Goal: Task Accomplishment & Management: Use online tool/utility

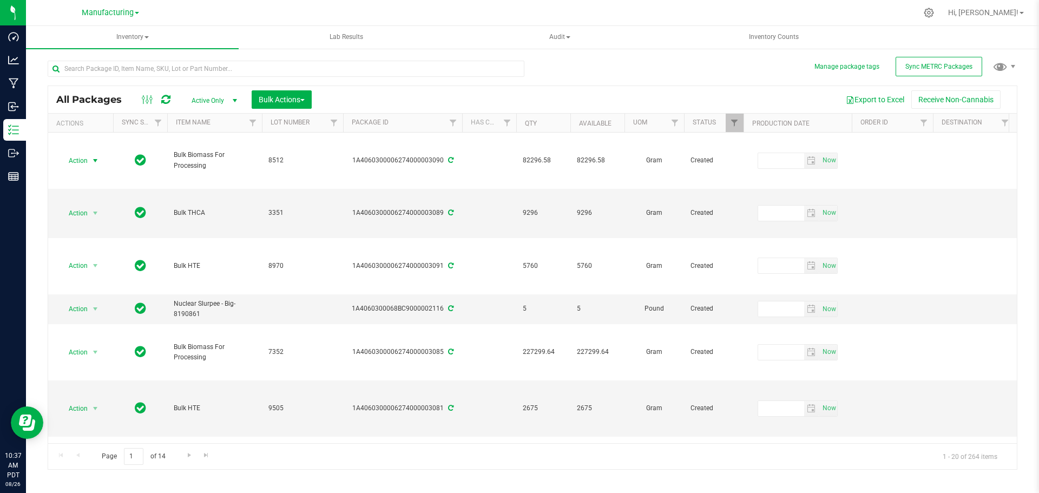
click at [95, 161] on span "select" at bounding box center [95, 160] width 9 height 9
click at [98, 157] on span "select" at bounding box center [95, 160] width 9 height 9
click at [83, 288] on li "Print package label" at bounding box center [94, 291] width 69 height 16
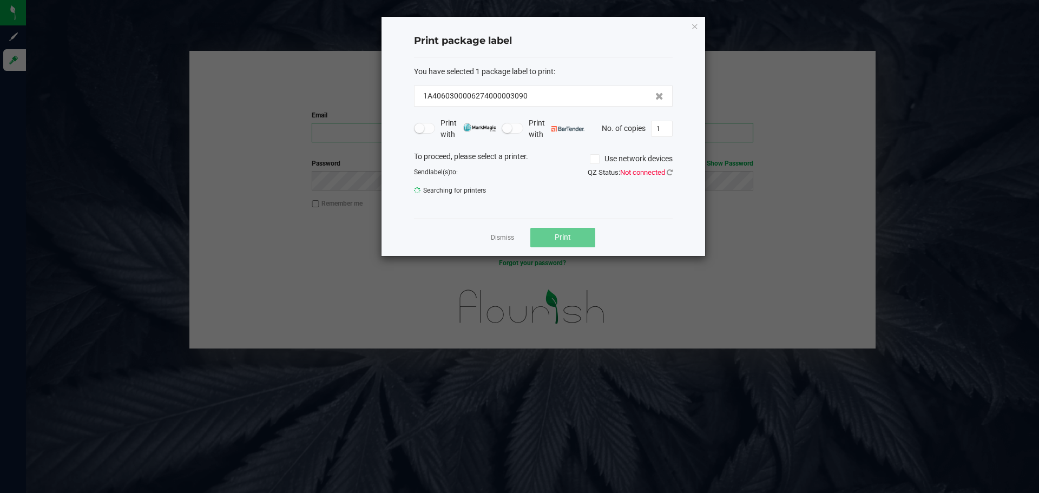
type input "brett@phoenixmfgco.com"
click at [666, 174] on span "QZ Status: Not connected" at bounding box center [630, 172] width 85 height 8
click at [669, 171] on icon at bounding box center [670, 172] width 6 height 7
click at [691, 25] on icon "button" at bounding box center [695, 25] width 8 height 13
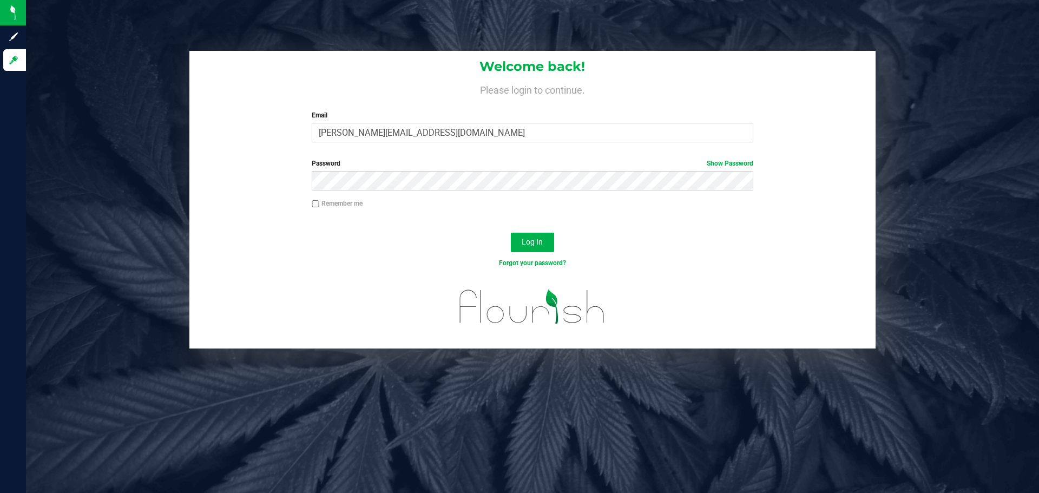
click at [313, 204] on input "Remember me" at bounding box center [316, 204] width 8 height 8
checkbox input "true"
click at [526, 241] on span "Log In" at bounding box center [532, 242] width 21 height 9
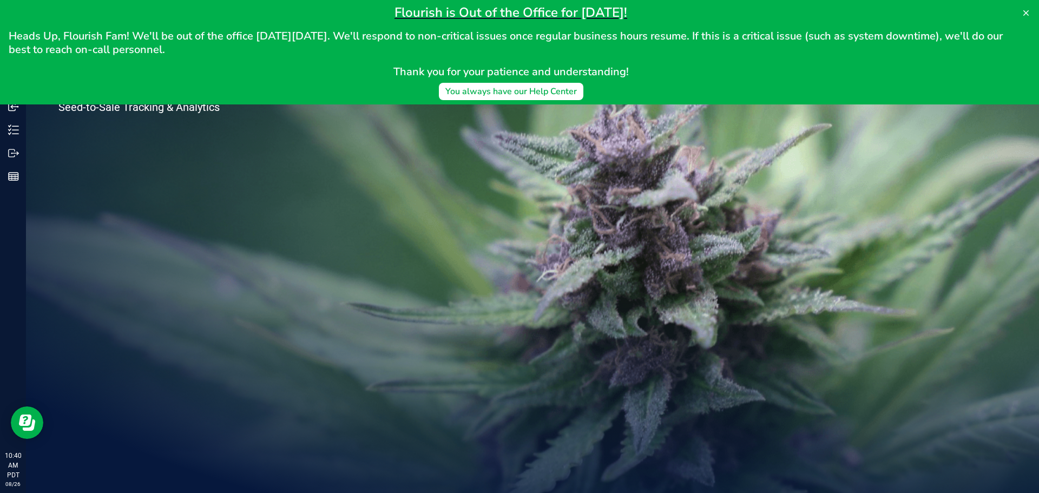
click at [1023, 12] on icon at bounding box center [1026, 13] width 9 height 9
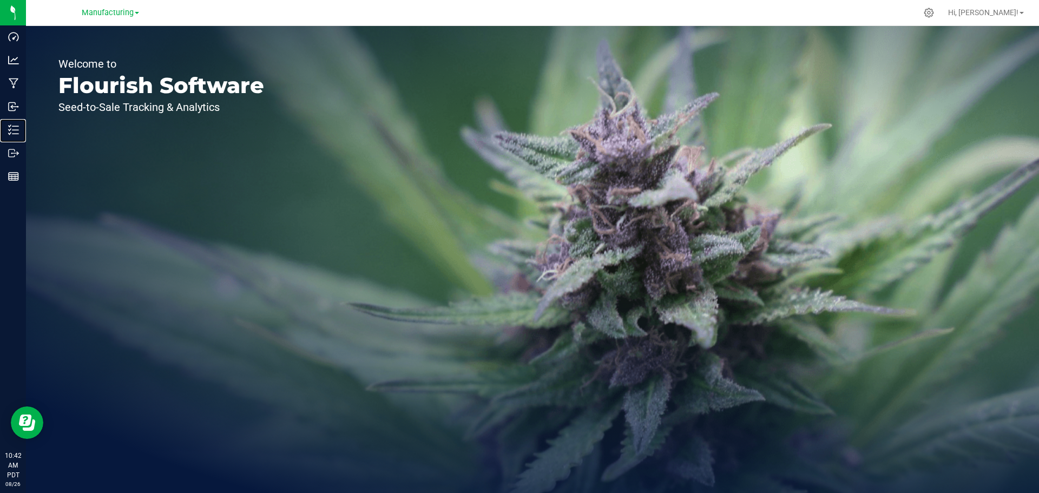
click at [0, 0] on p "Inventory" at bounding box center [0, 0] width 0 height 0
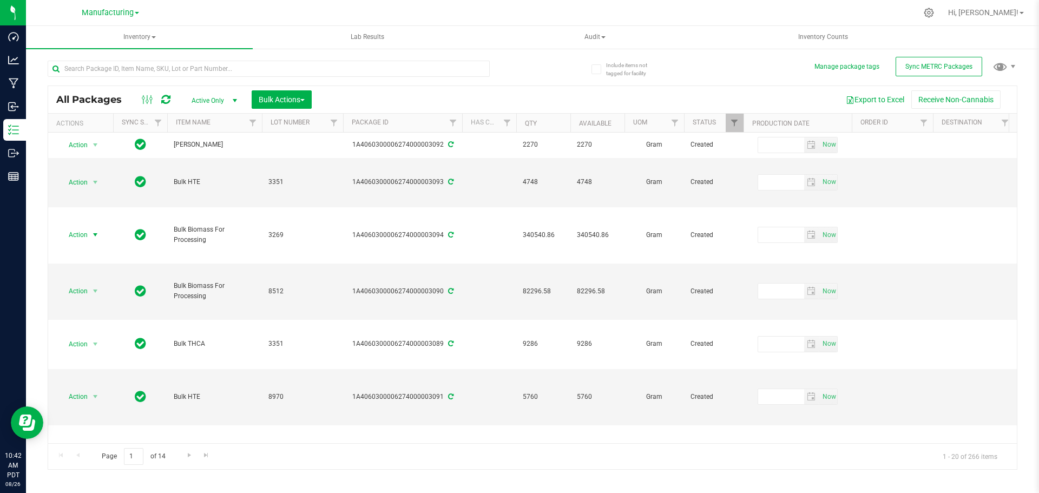
click at [95, 236] on span "select" at bounding box center [95, 235] width 9 height 9
click at [88, 367] on li "Print package label" at bounding box center [94, 366] width 69 height 16
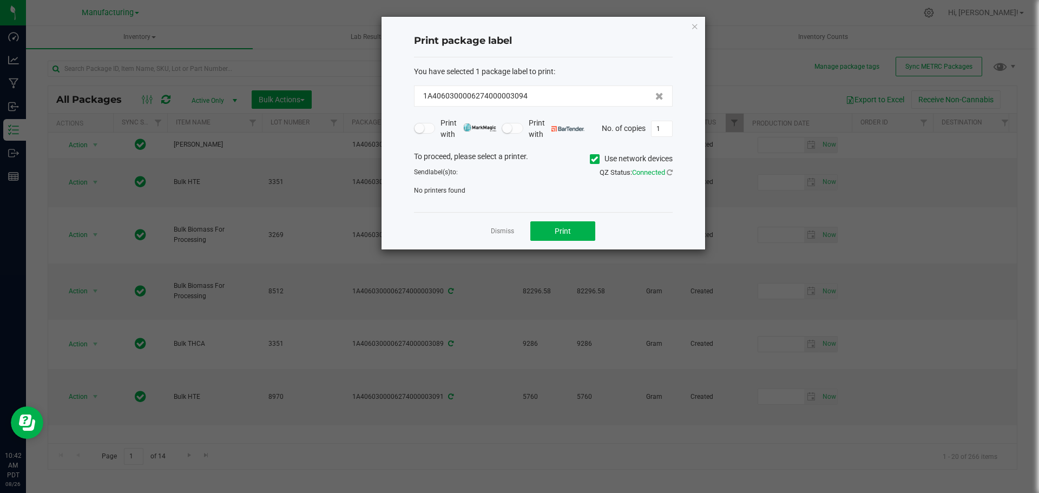
click at [656, 131] on input "1" at bounding box center [662, 128] width 21 height 15
type input "68"
click at [554, 231] on button "Print" at bounding box center [562, 230] width 65 height 19
click at [591, 159] on icon at bounding box center [594, 159] width 7 height 0
click at [0, 0] on input "Use network devices" at bounding box center [0, 0] width 0 height 0
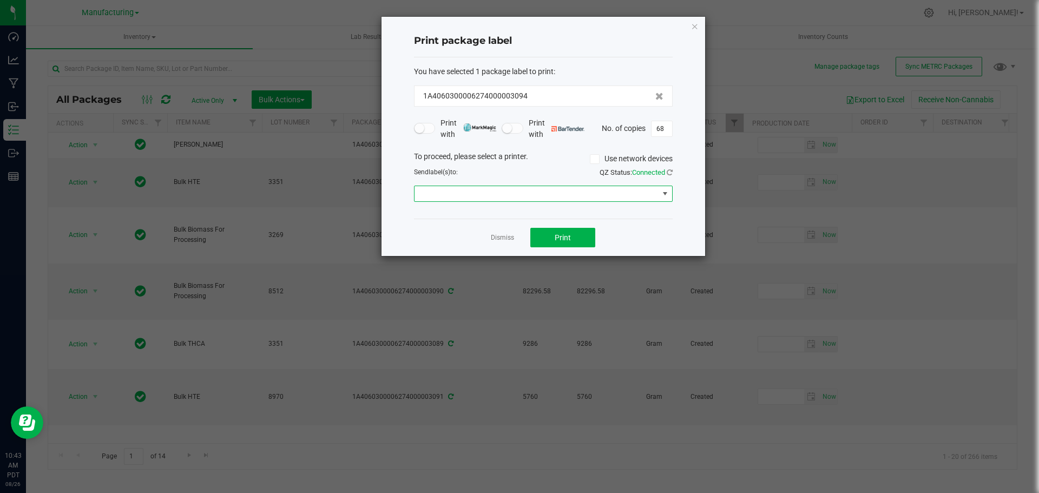
click at [545, 198] on span at bounding box center [537, 193] width 244 height 15
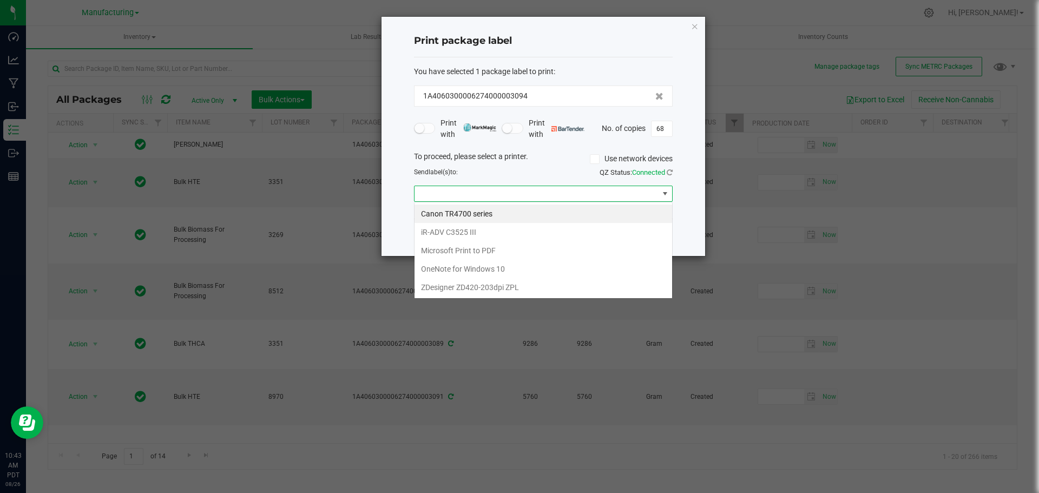
scroll to position [16, 259]
click at [463, 288] on ZPL "ZDesigner ZD420-203dpi ZPL" at bounding box center [544, 287] width 258 height 18
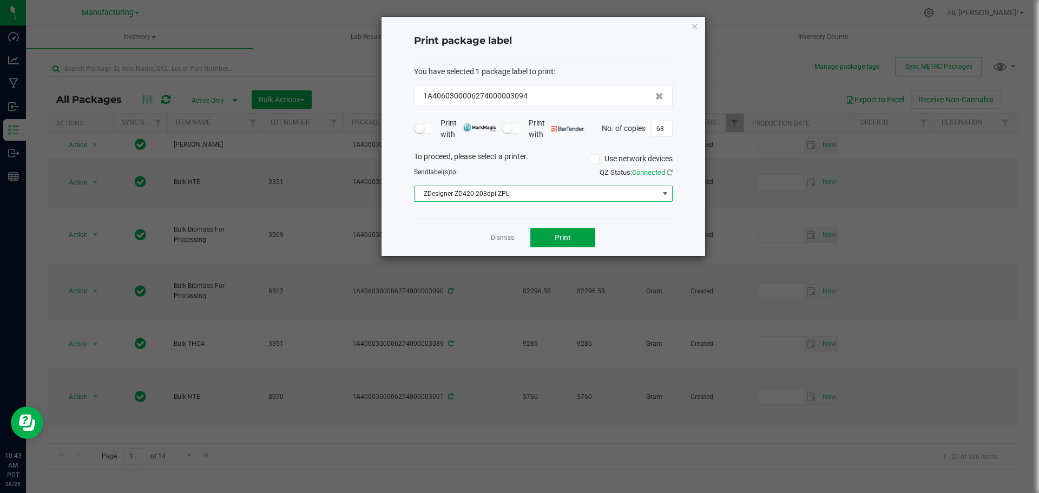
click at [556, 234] on span "Print" at bounding box center [563, 237] width 16 height 9
click at [694, 26] on icon "button" at bounding box center [695, 25] width 8 height 13
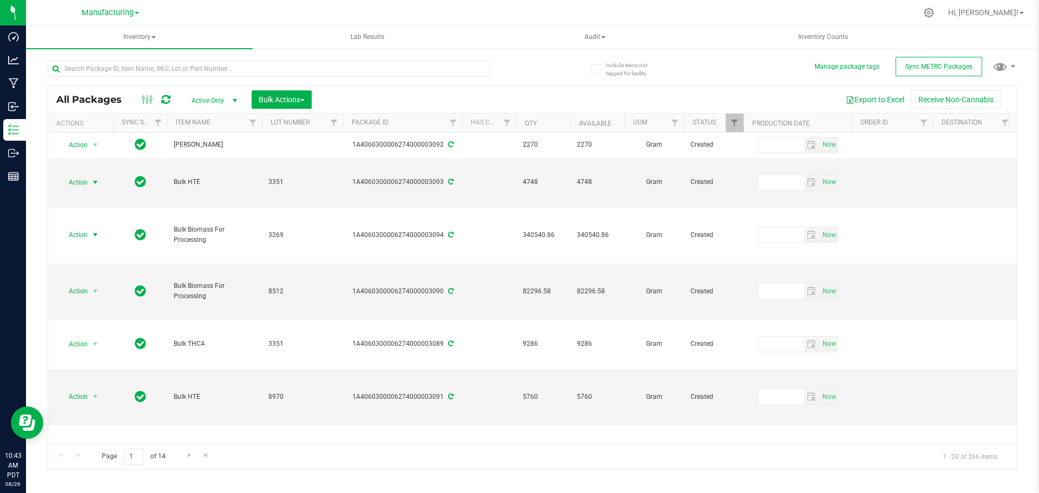
click at [96, 182] on span "select" at bounding box center [95, 182] width 9 height 9
click at [86, 312] on li "Print package label" at bounding box center [94, 313] width 69 height 16
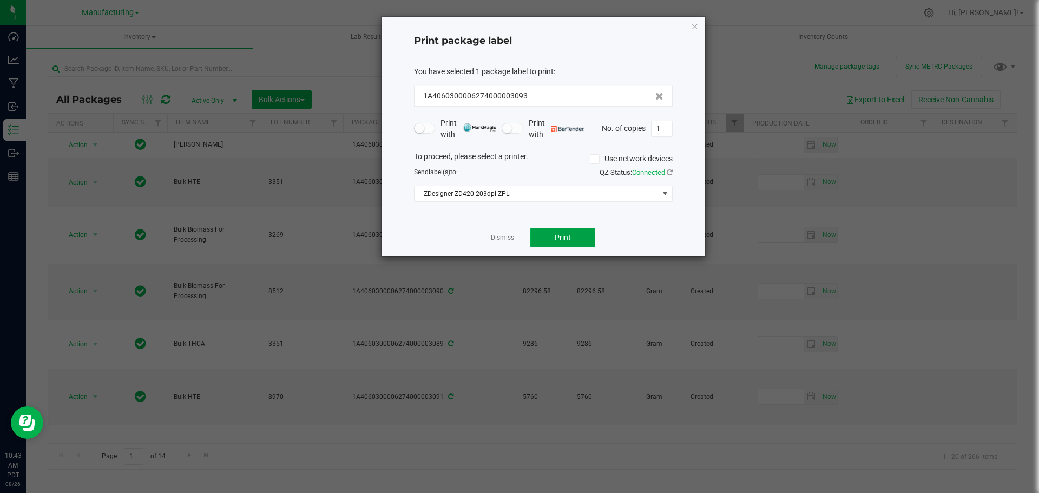
click at [570, 241] on span "Print" at bounding box center [563, 237] width 16 height 9
click at [659, 126] on input "1" at bounding box center [662, 128] width 21 height 15
type input "7"
click at [574, 239] on button "Print" at bounding box center [562, 237] width 65 height 19
click at [694, 23] on icon "button" at bounding box center [695, 25] width 8 height 13
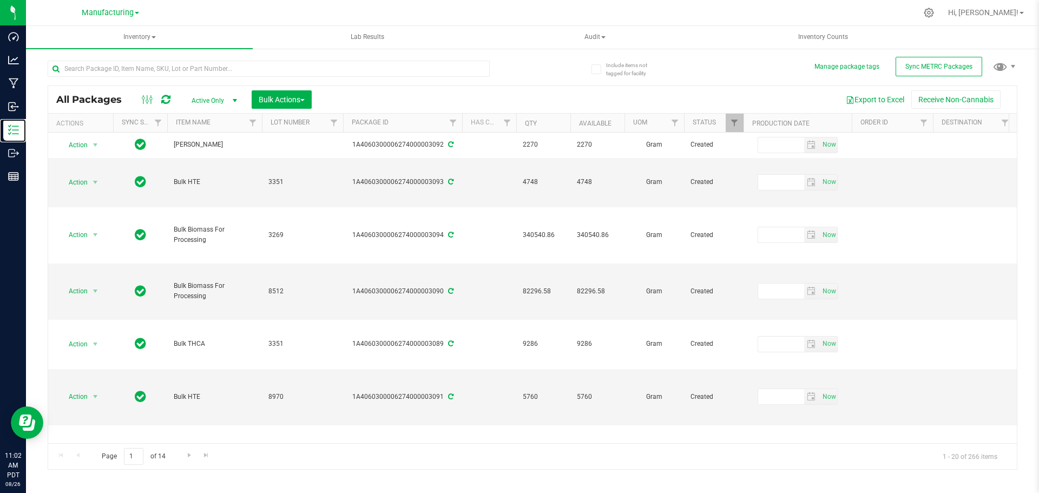
click at [0, 0] on p "Inventory" at bounding box center [0, 0] width 0 height 0
click at [97, 181] on span "select" at bounding box center [95, 182] width 9 height 9
click at [88, 305] on li "Print package label" at bounding box center [94, 313] width 69 height 16
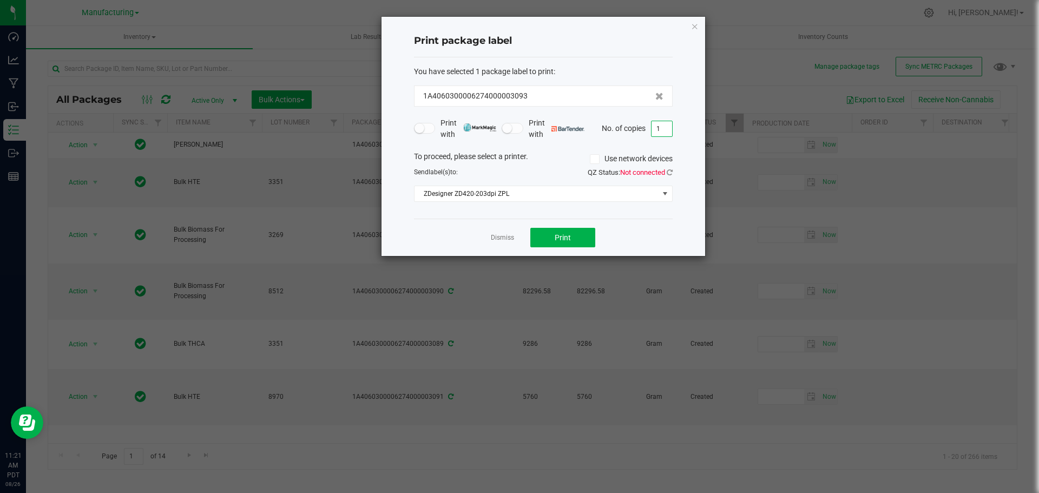
click at [664, 127] on input "1" at bounding box center [662, 128] width 21 height 15
type input "2"
click at [670, 169] on icon at bounding box center [670, 172] width 6 height 7
click at [561, 244] on button "Print" at bounding box center [562, 237] width 65 height 19
click at [692, 28] on icon "button" at bounding box center [695, 25] width 8 height 13
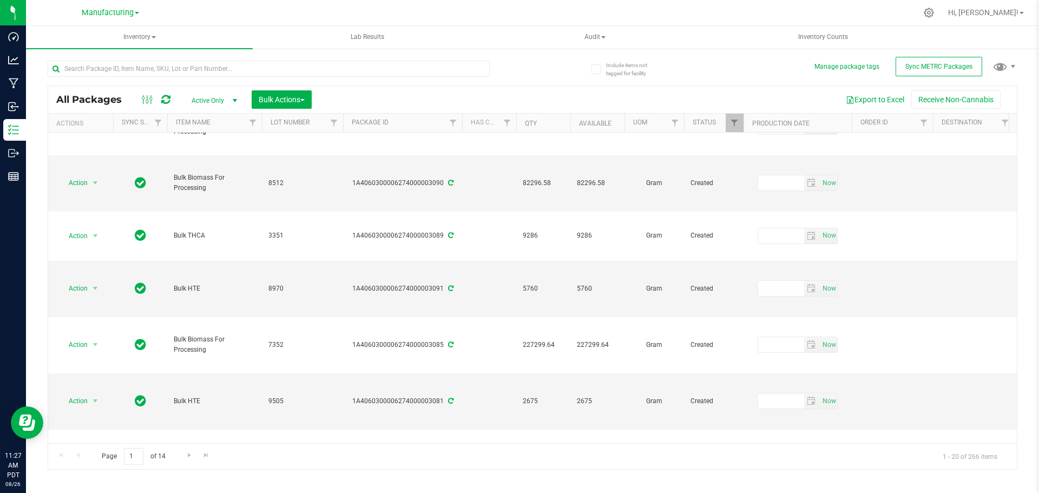
scroll to position [0, 0]
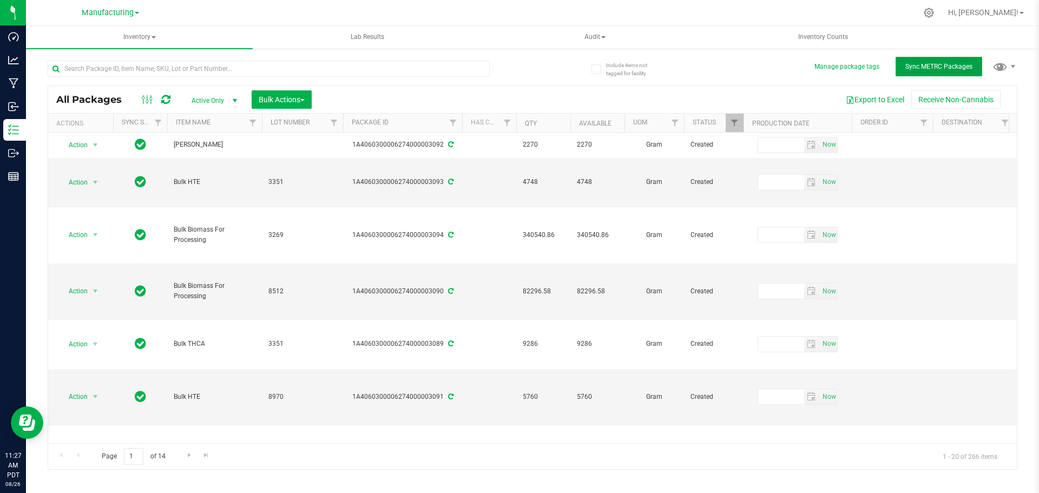
click at [928, 68] on span "Sync METRC Packages" at bounding box center [939, 67] width 67 height 8
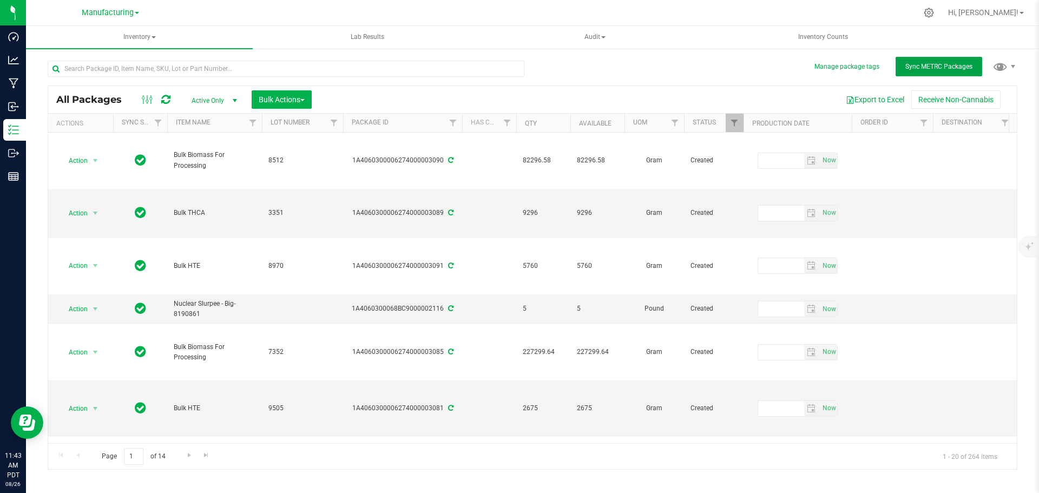
click at [930, 70] on button "Sync METRC Packages" at bounding box center [939, 66] width 87 height 19
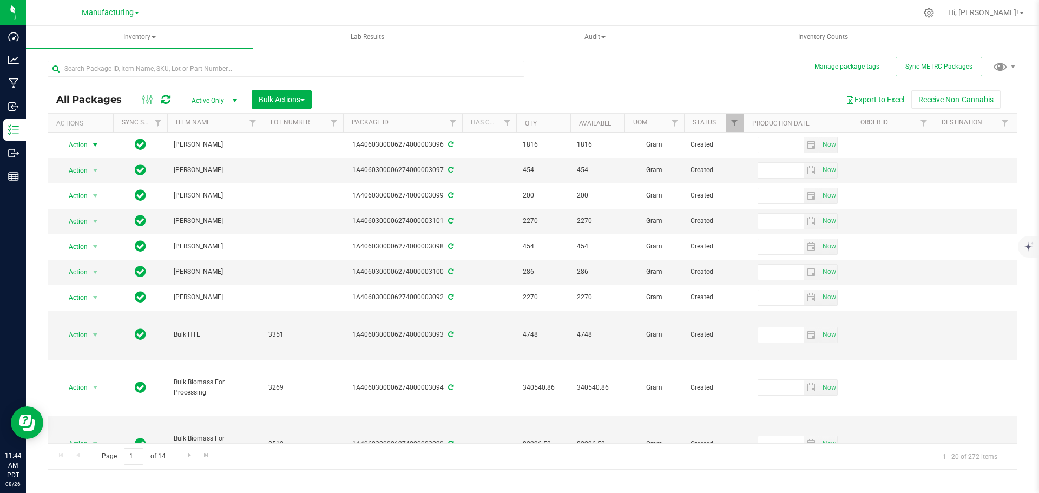
click at [96, 142] on span "select" at bounding box center [95, 145] width 9 height 9
click at [78, 274] on li "Print package label" at bounding box center [94, 275] width 69 height 16
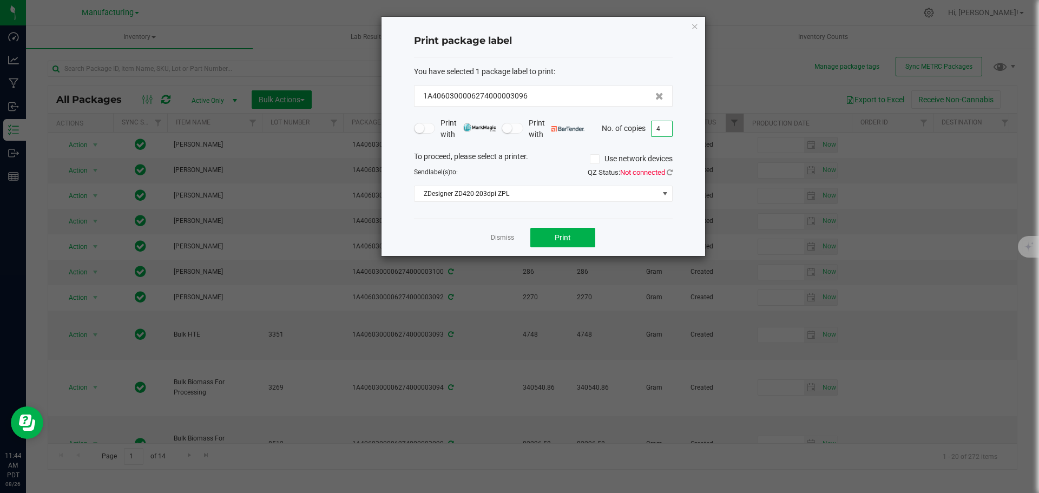
type input "4"
click at [671, 170] on icon at bounding box center [670, 172] width 6 height 7
click at [567, 237] on span "Print" at bounding box center [563, 237] width 16 height 9
click at [695, 29] on icon "button" at bounding box center [695, 25] width 8 height 13
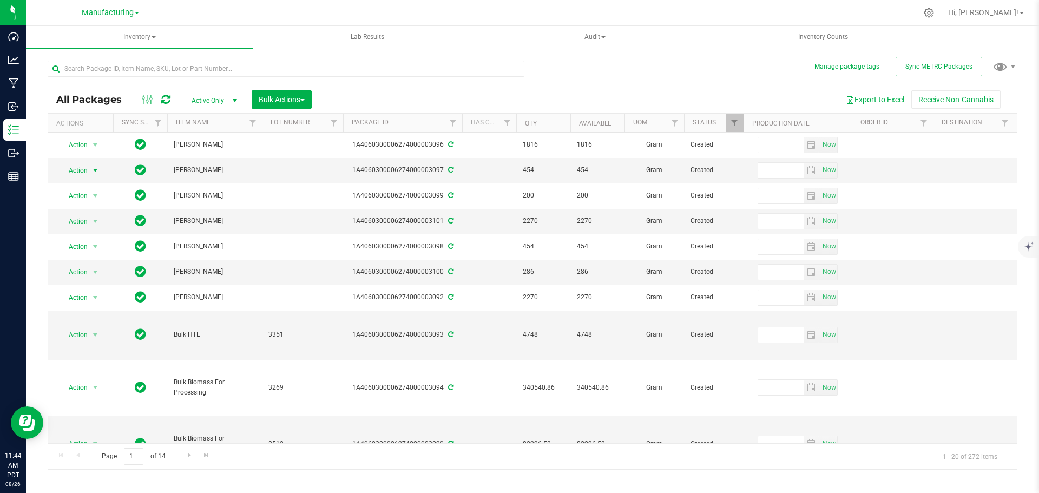
click at [99, 170] on span "select" at bounding box center [95, 170] width 9 height 9
click at [84, 300] on li "Print package label" at bounding box center [94, 301] width 69 height 16
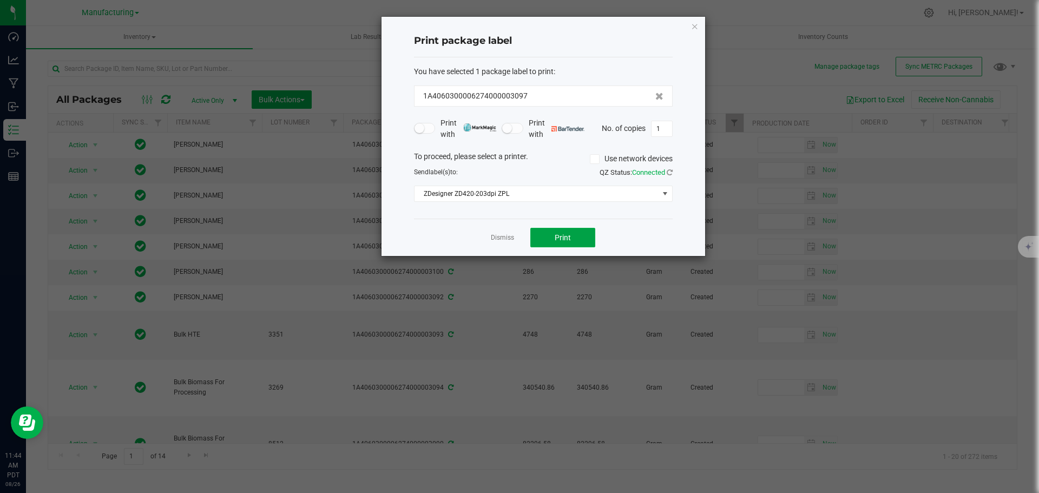
click at [552, 240] on button "Print" at bounding box center [562, 237] width 65 height 19
click at [695, 24] on icon "button" at bounding box center [695, 25] width 8 height 13
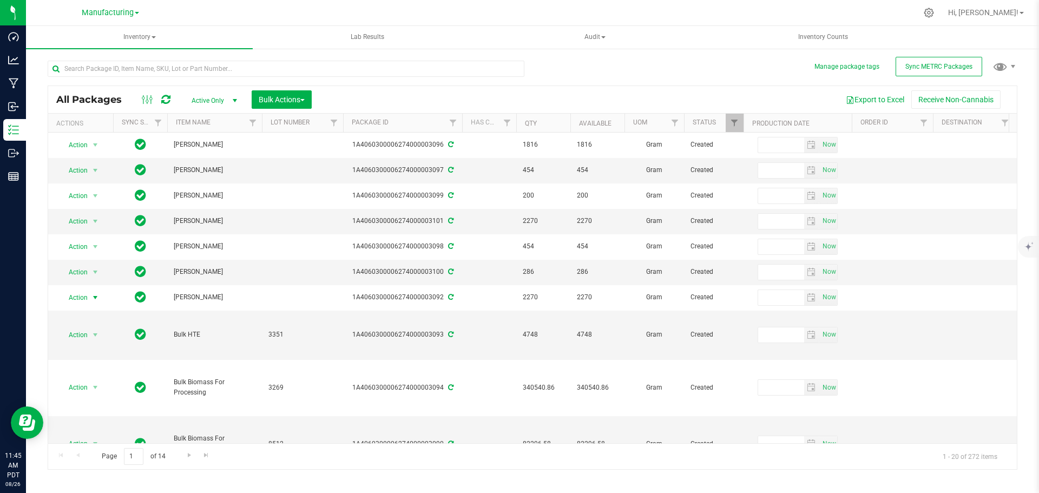
click at [95, 299] on span "select" at bounding box center [95, 297] width 9 height 9
click at [88, 204] on li "Print package label" at bounding box center [94, 202] width 69 height 16
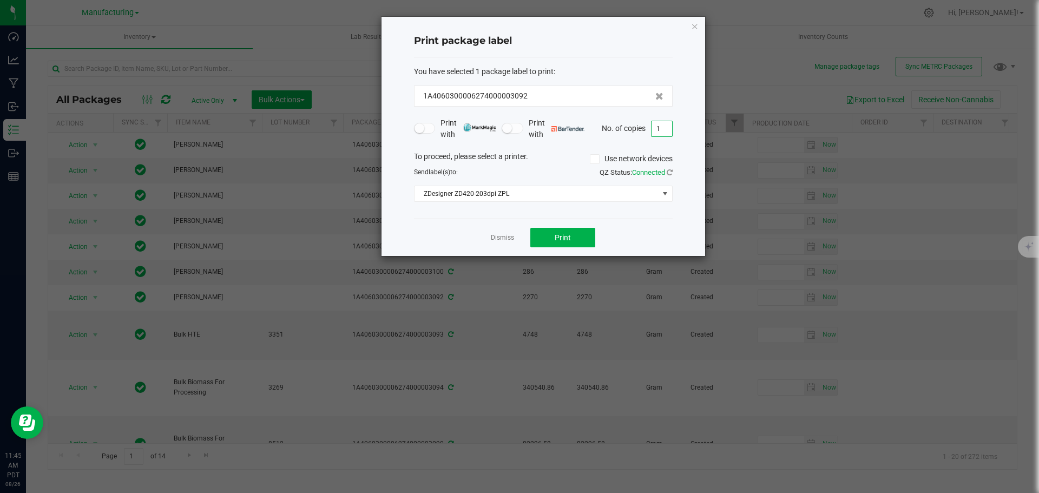
click at [657, 130] on input "1" at bounding box center [662, 128] width 21 height 15
type input "5"
click at [583, 244] on button "Print" at bounding box center [562, 237] width 65 height 19
click at [698, 28] on icon "button" at bounding box center [695, 25] width 8 height 13
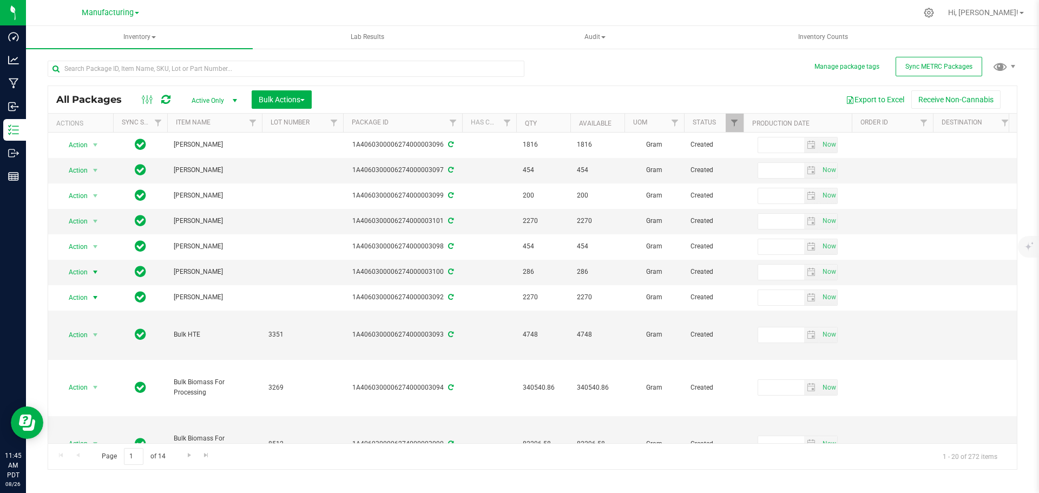
click at [93, 273] on span "select" at bounding box center [95, 272] width 9 height 9
click at [87, 179] on li "Print package label" at bounding box center [94, 177] width 69 height 16
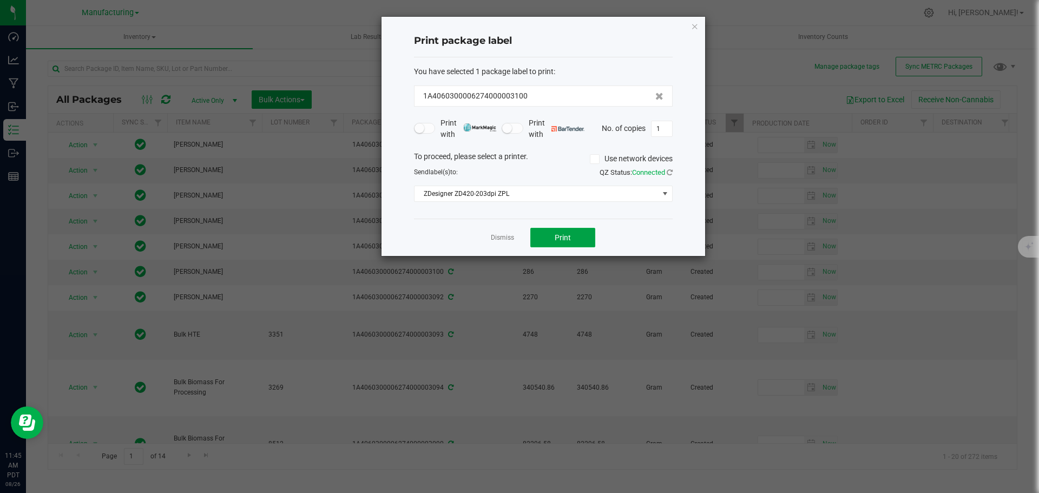
click at [562, 234] on span "Print" at bounding box center [563, 237] width 16 height 9
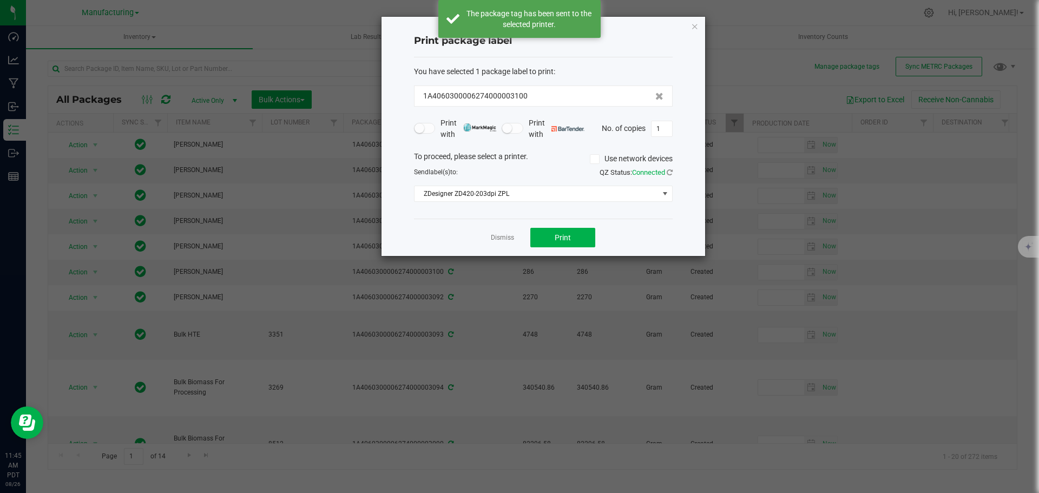
click at [693, 26] on icon "button" at bounding box center [695, 25] width 8 height 13
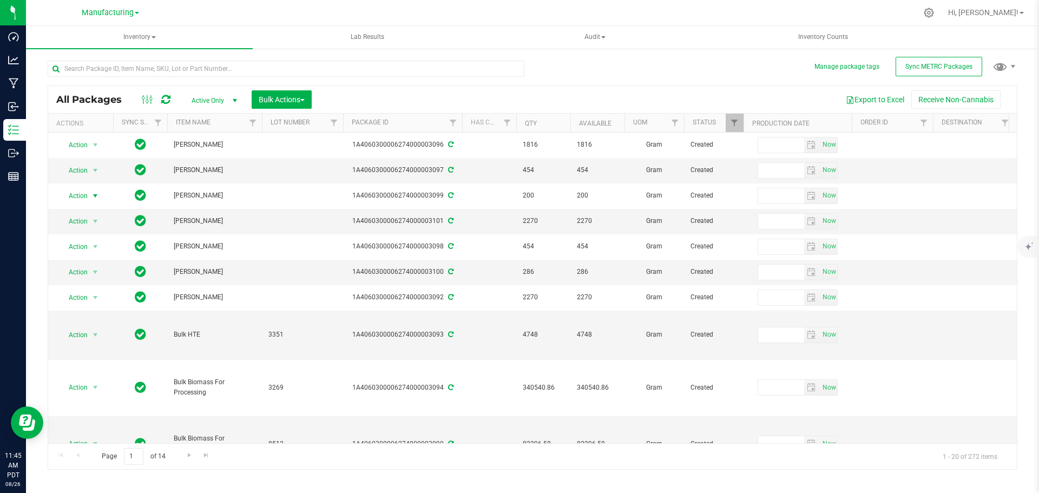
click at [97, 199] on span "select" at bounding box center [95, 196] width 9 height 9
click at [81, 323] on li "Print package label" at bounding box center [94, 326] width 69 height 16
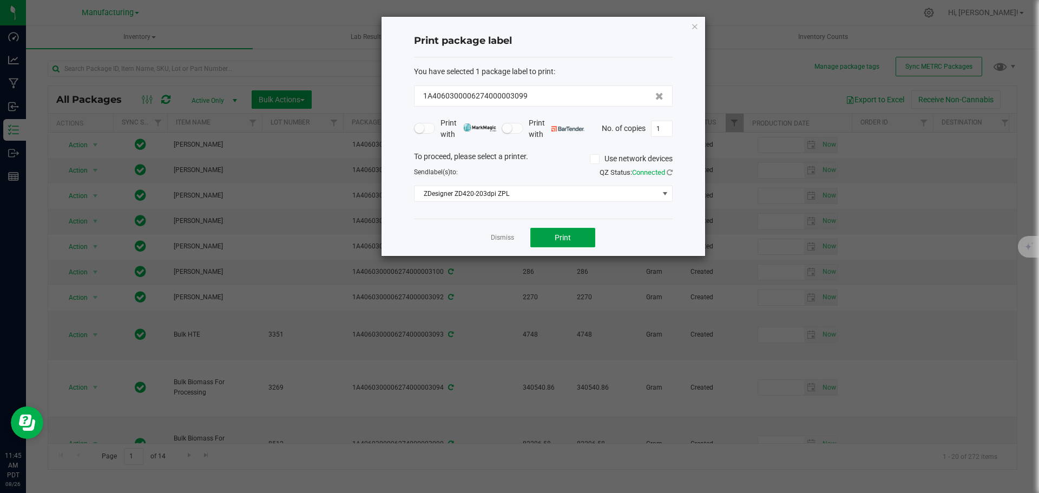
click at [567, 241] on span "Print" at bounding box center [563, 237] width 16 height 9
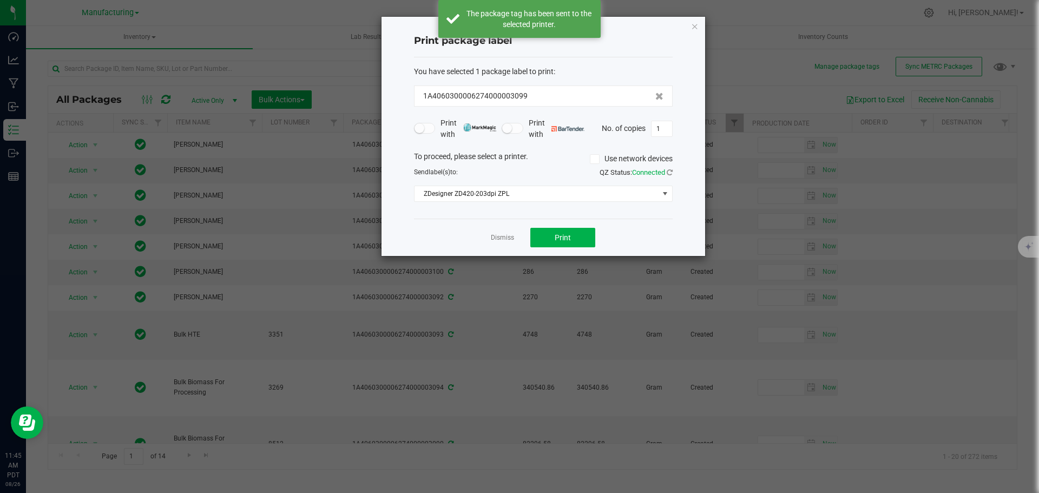
click at [695, 24] on icon "button" at bounding box center [695, 25] width 8 height 13
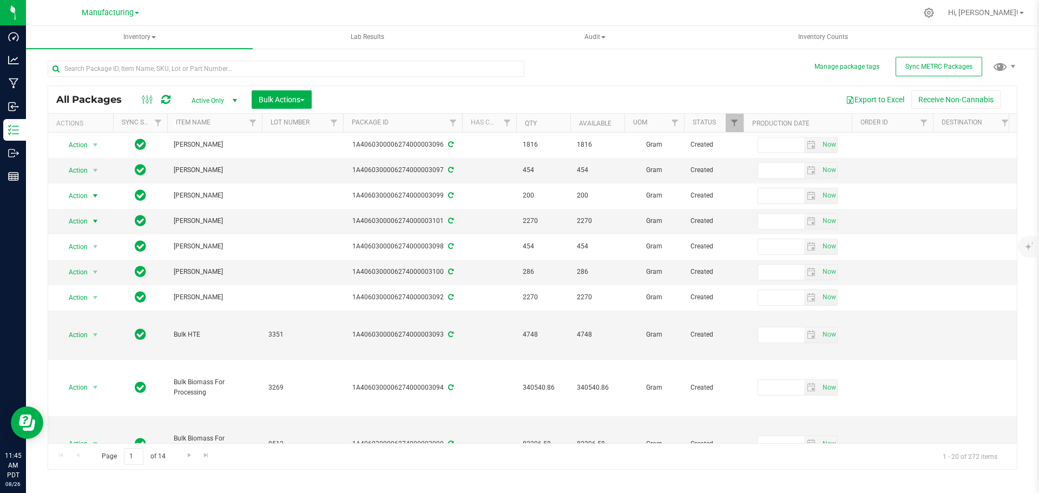
click at [96, 221] on span "select" at bounding box center [95, 221] width 9 height 9
click at [88, 352] on li "Print package label" at bounding box center [94, 353] width 69 height 16
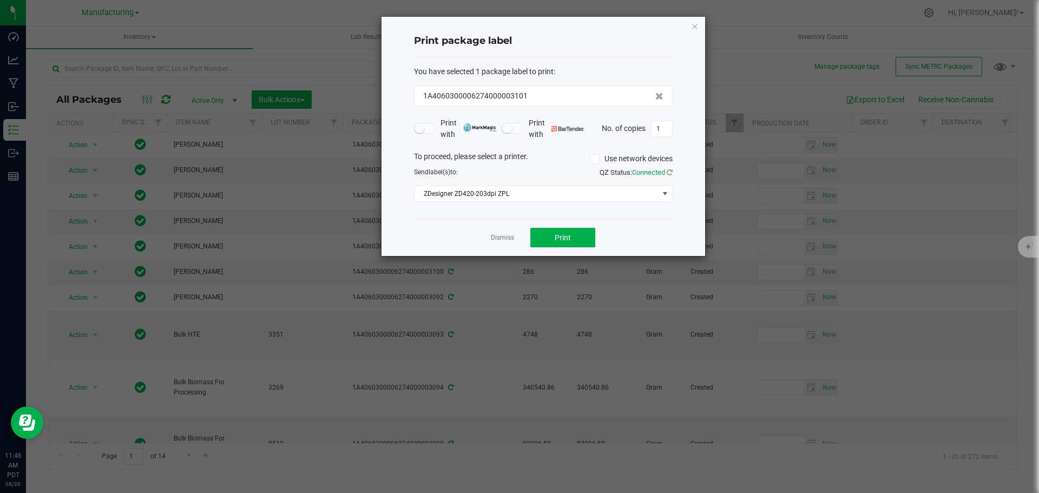
click at [658, 126] on input "1" at bounding box center [662, 128] width 21 height 15
type input "5"
click at [557, 238] on span "Print" at bounding box center [563, 237] width 16 height 9
click at [693, 25] on icon "button" at bounding box center [695, 25] width 8 height 13
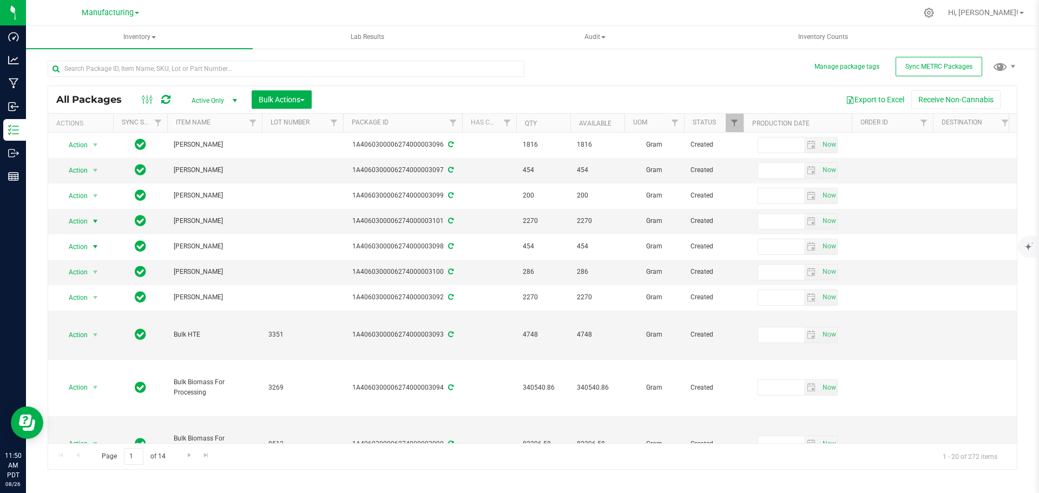
click at [95, 247] on span "select" at bounding box center [95, 246] width 9 height 9
click at [73, 377] on li "Print package label" at bounding box center [94, 380] width 69 height 16
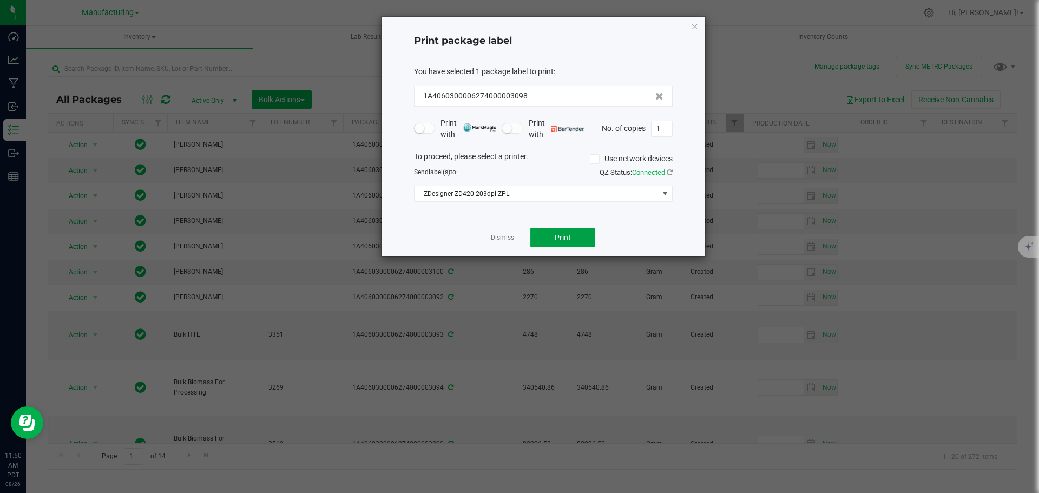
click at [550, 238] on button "Print" at bounding box center [562, 237] width 65 height 19
click at [696, 27] on icon "button" at bounding box center [695, 25] width 8 height 13
